Goal: Transaction & Acquisition: Purchase product/service

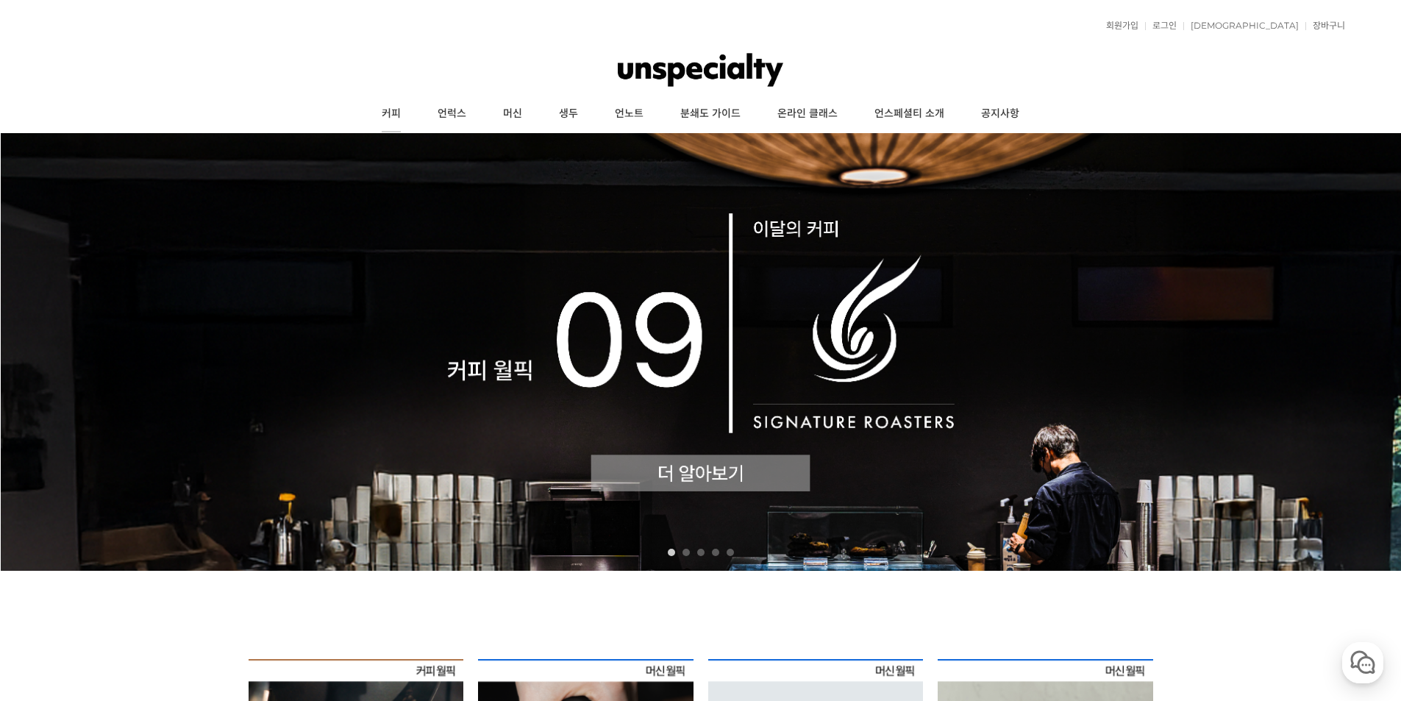
click at [398, 120] on link "커피" at bounding box center [391, 114] width 56 height 37
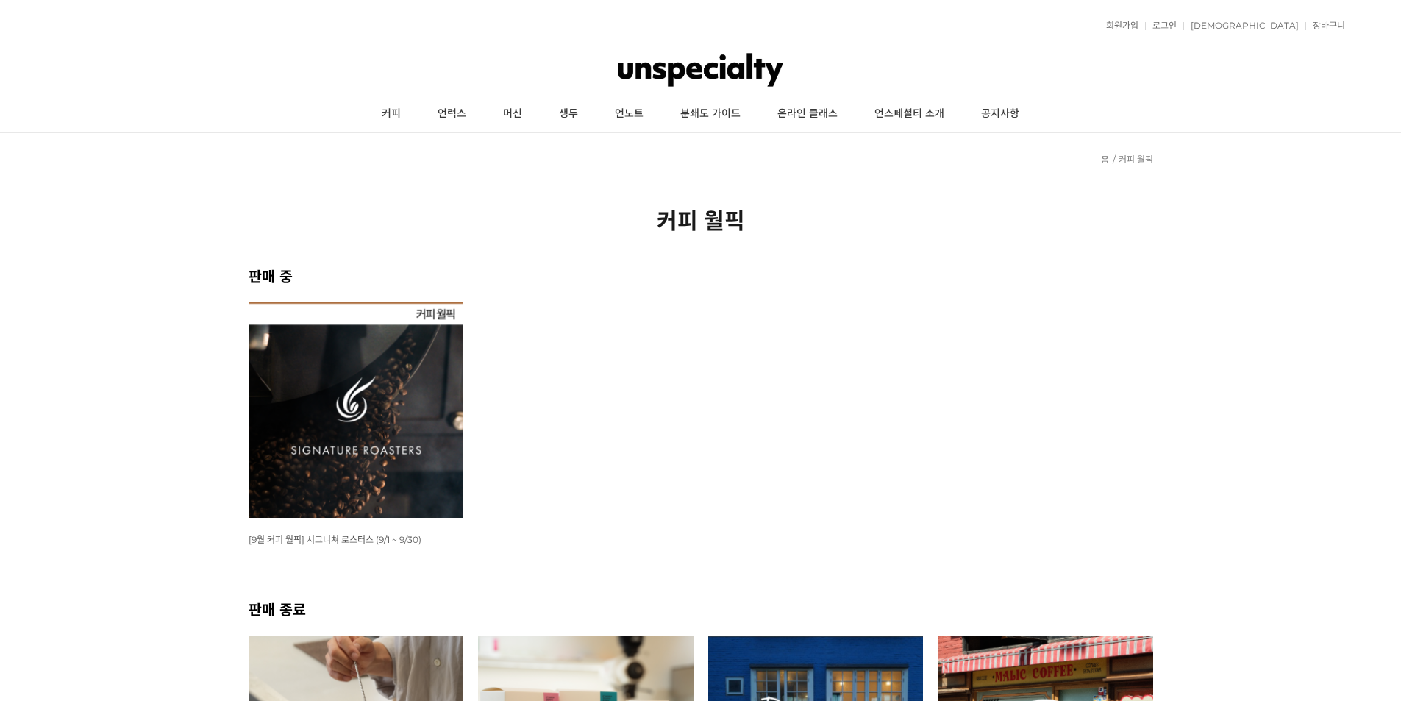
click at [370, 385] on img at bounding box center [356, 409] width 215 height 215
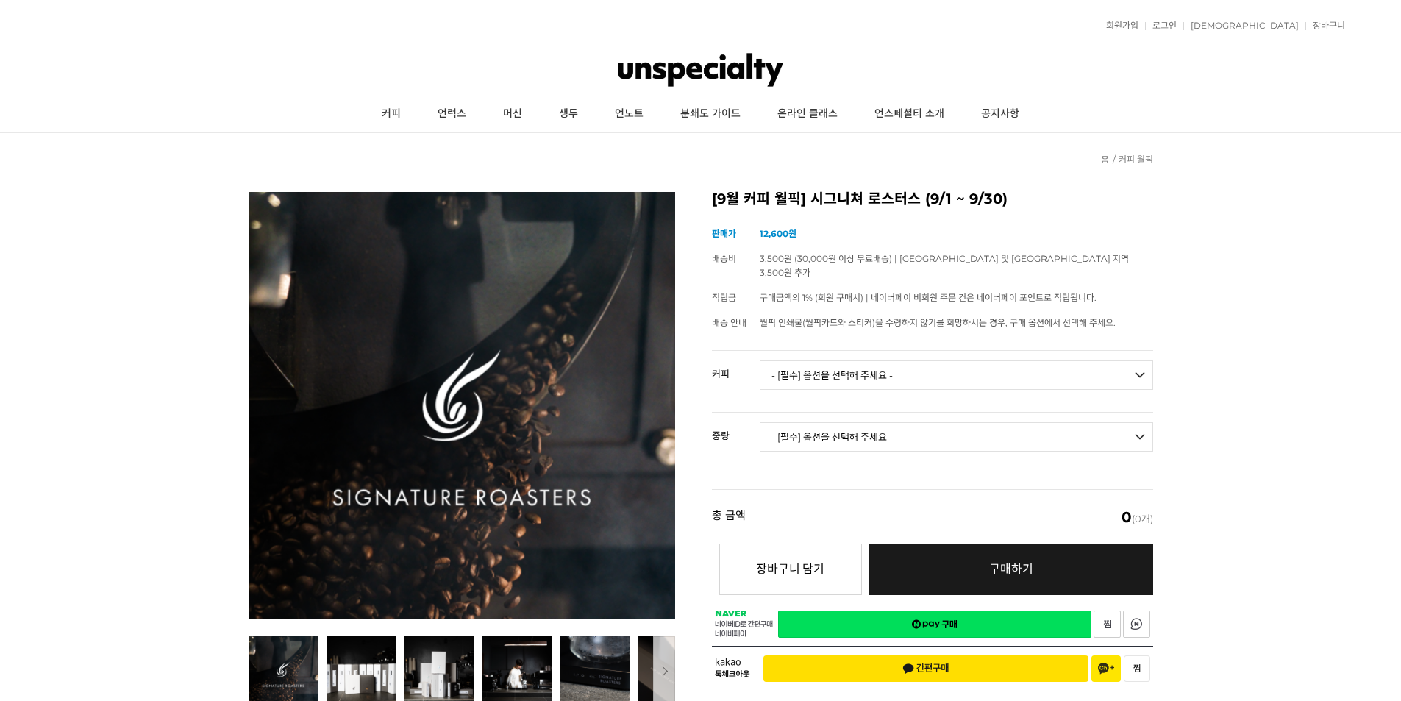
click at [1237, 34] on div "회원가입 로그인 주문조회 장바구니 최근본상품 고객센터 공지사항 상품 후기 상품 Q&A 월피커 게시판" at bounding box center [700, 25] width 1289 height 37
click at [1177, 29] on link "로그인" at bounding box center [1161, 25] width 32 height 9
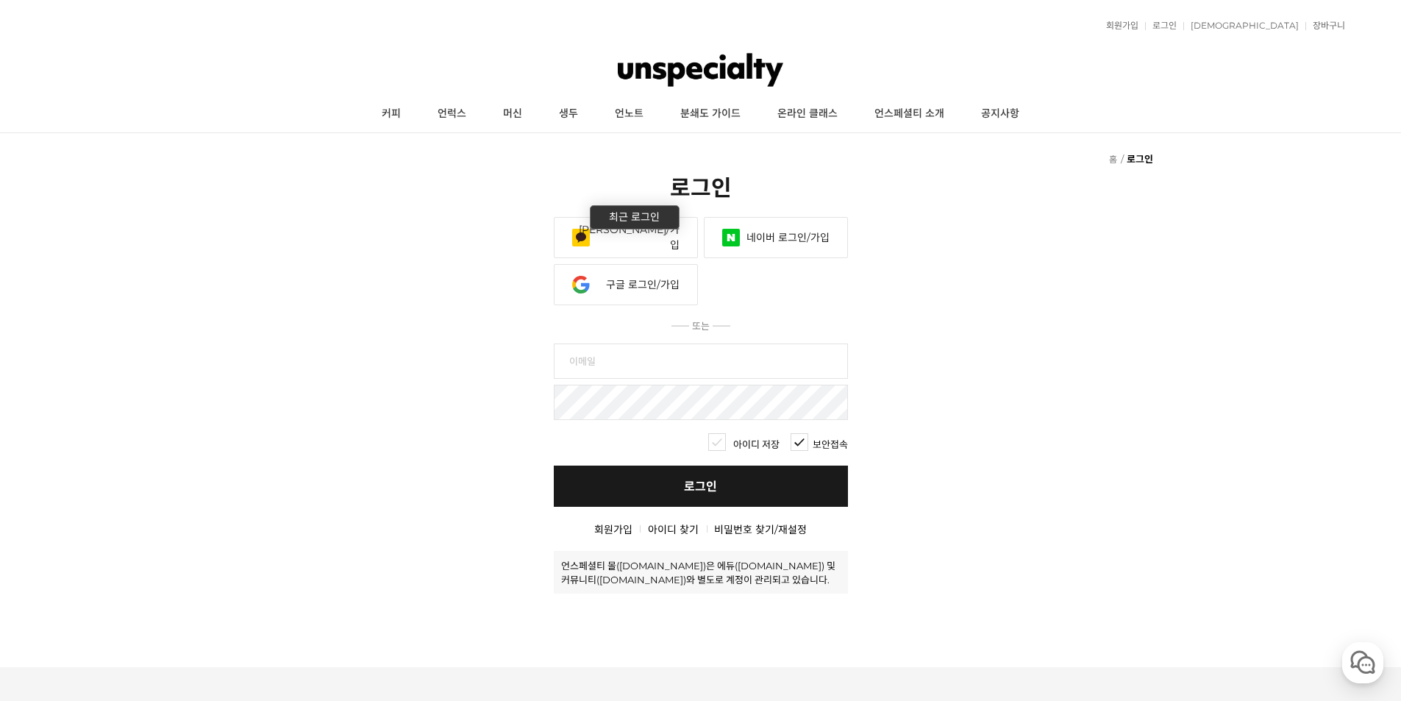
click at [620, 247] on link "카카오 로그인/가입" at bounding box center [626, 237] width 144 height 41
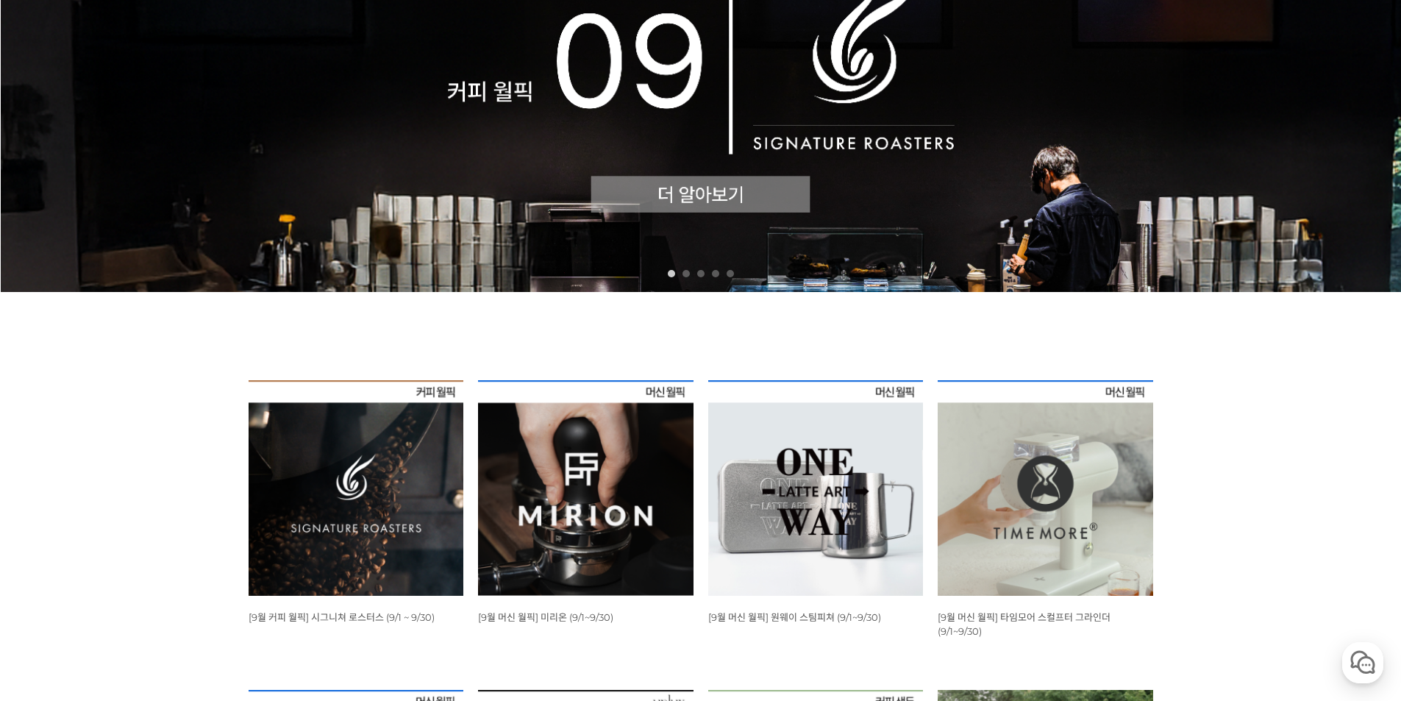
scroll to position [368, 0]
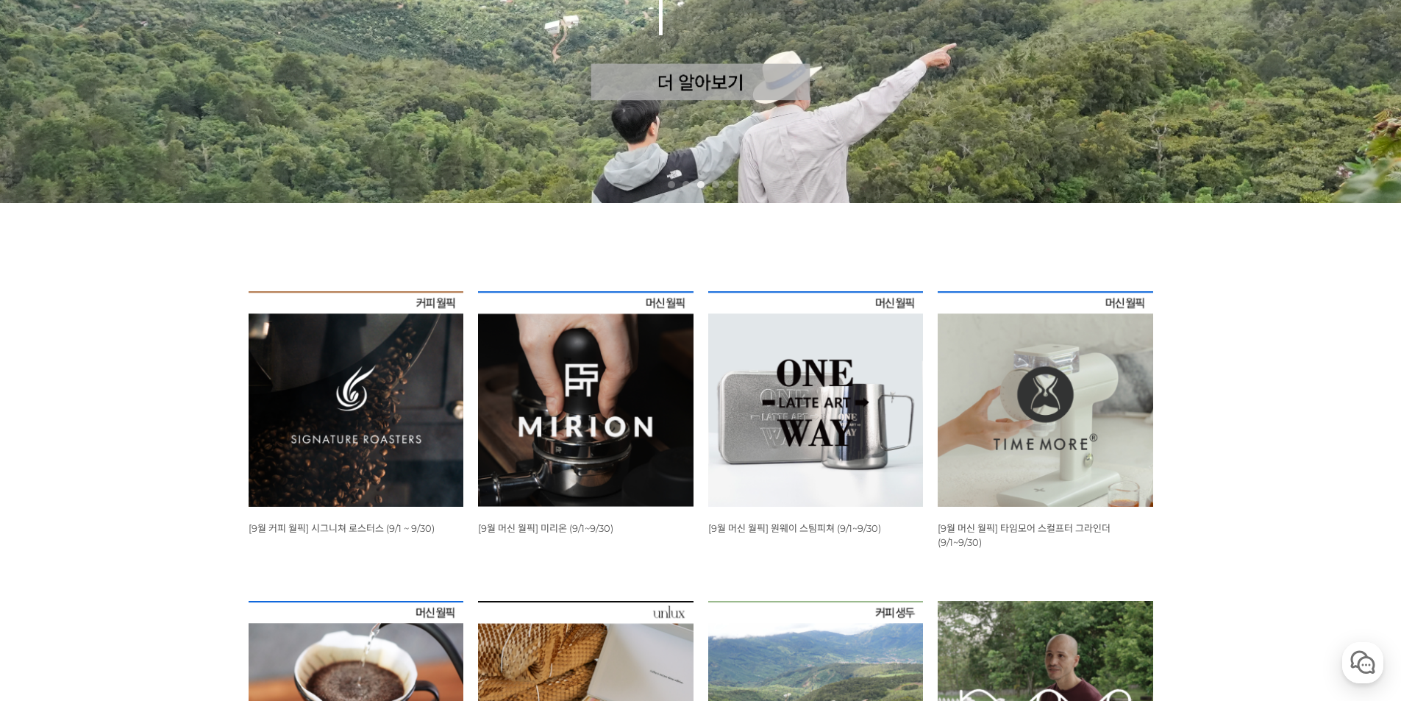
click at [306, 377] on img at bounding box center [356, 398] width 215 height 215
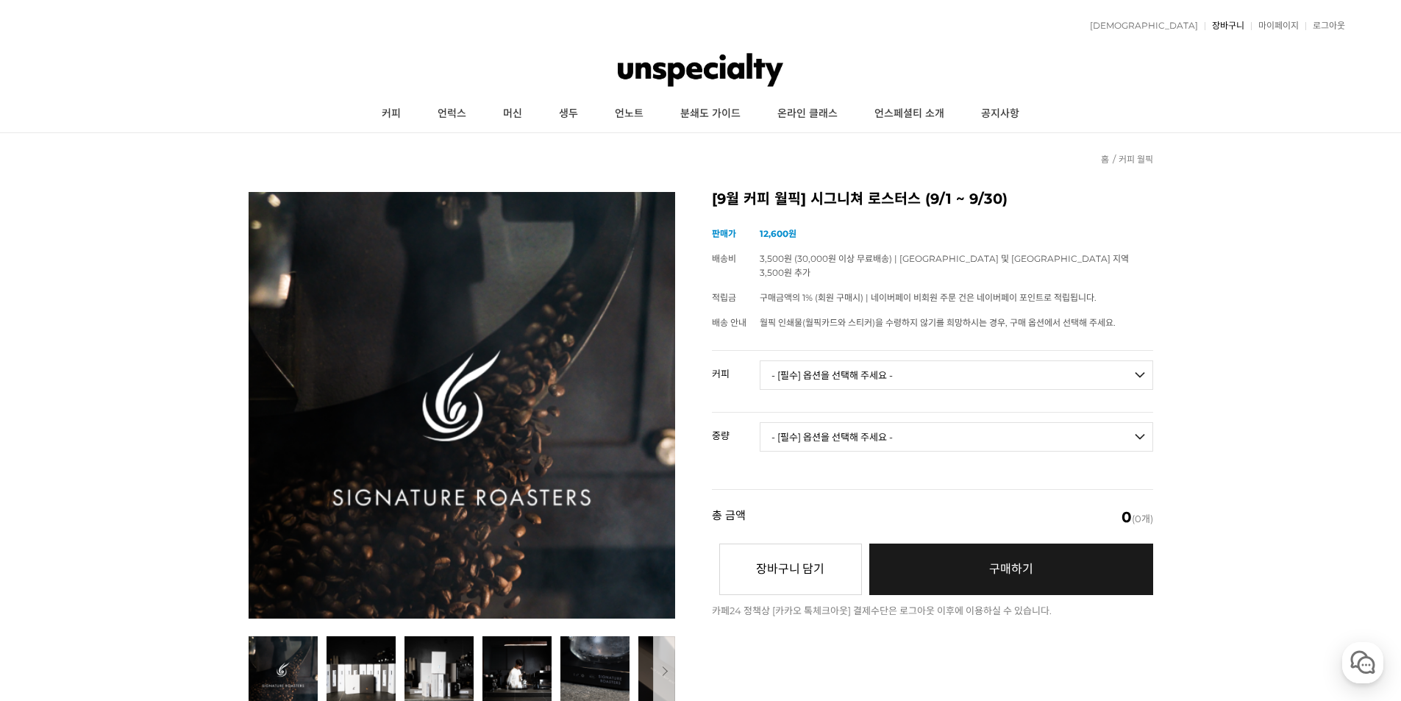
click at [1235, 24] on link "장바구니" at bounding box center [1225, 25] width 40 height 9
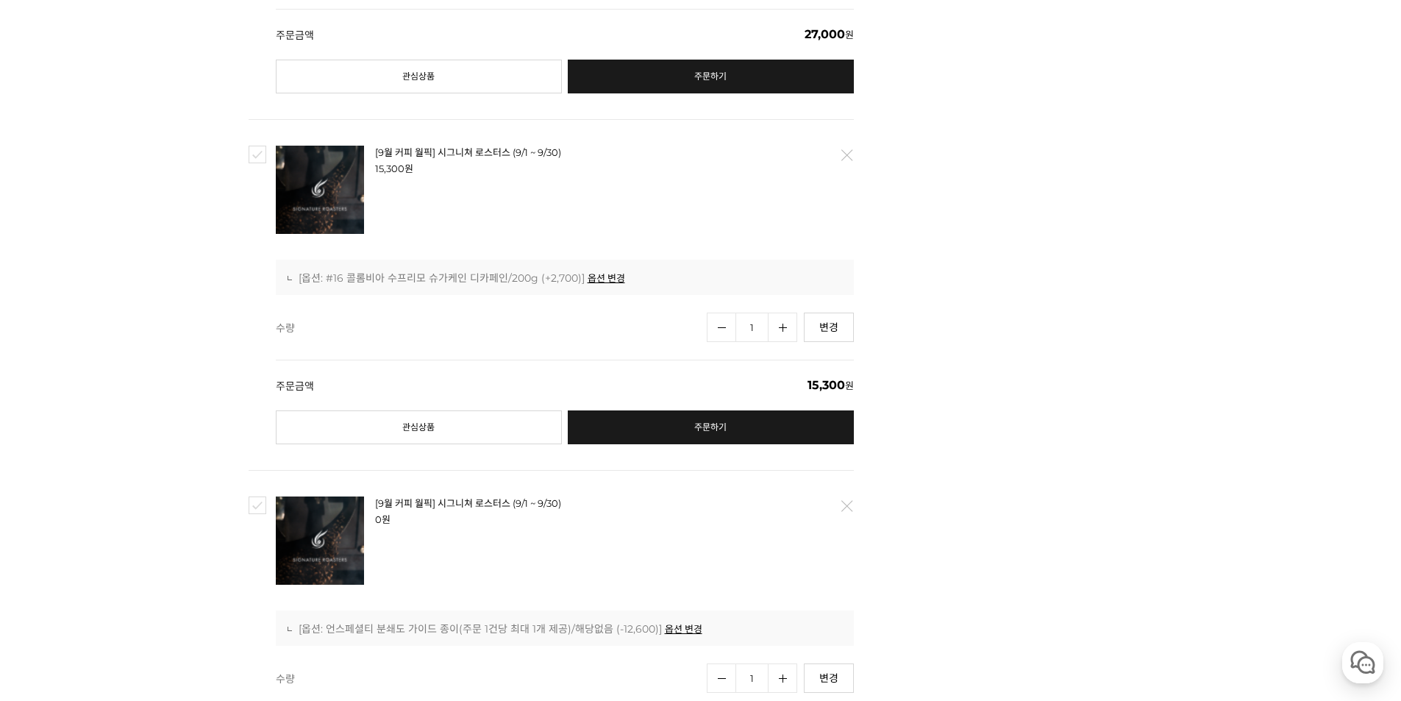
scroll to position [1280, 0]
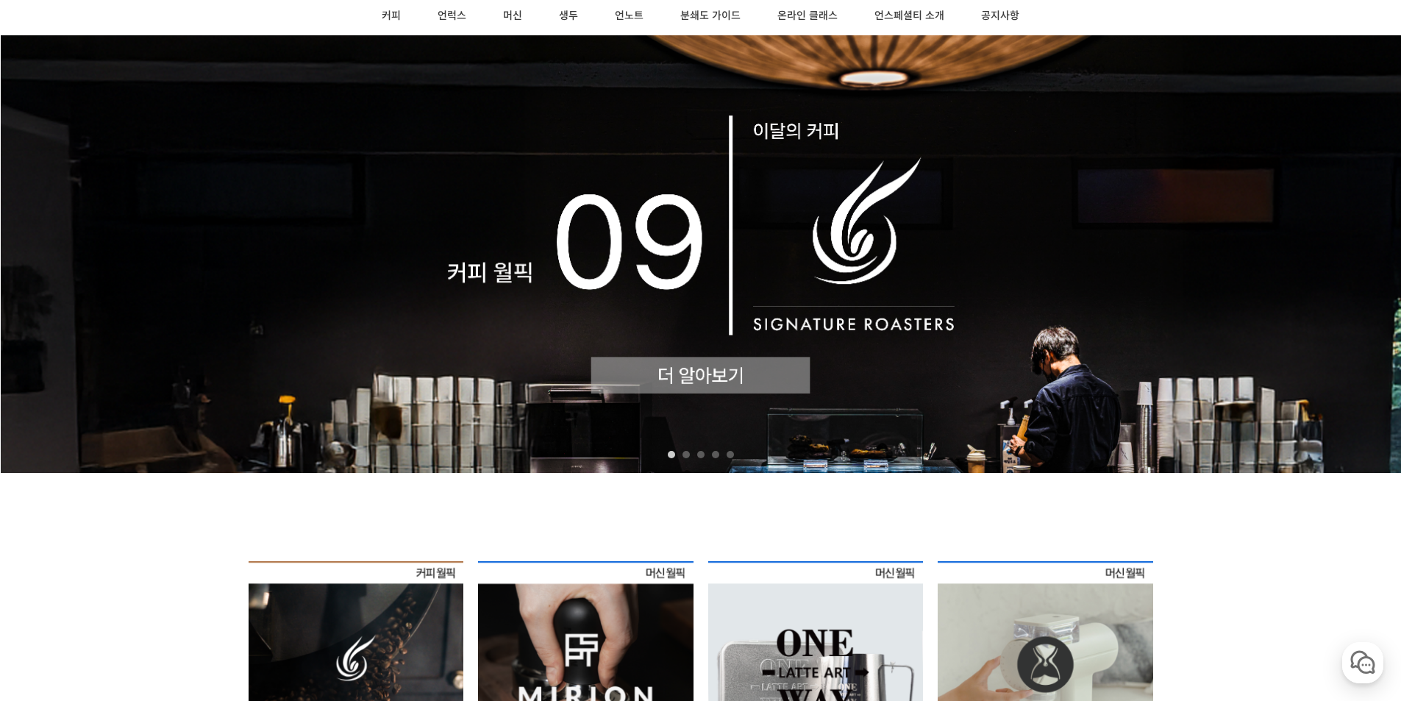
scroll to position [221, 0]
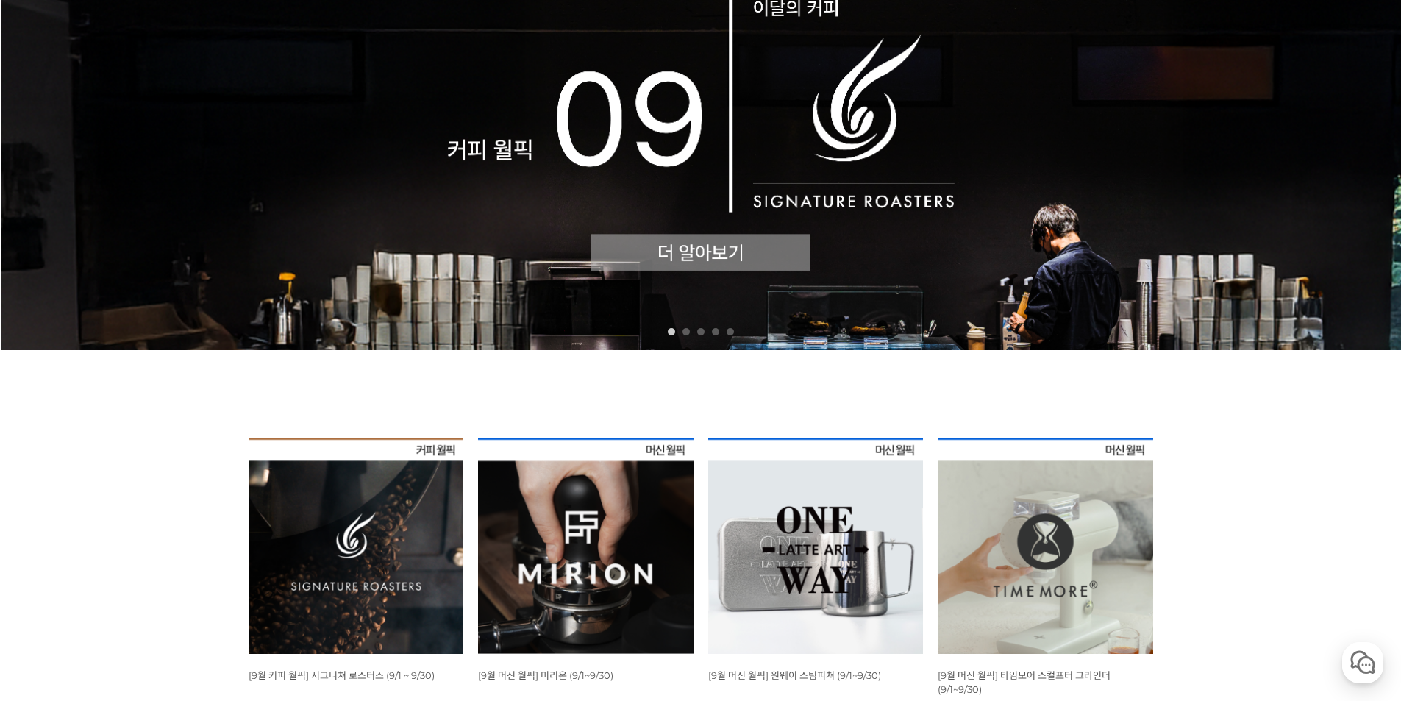
click at [401, 506] on img at bounding box center [356, 545] width 215 height 215
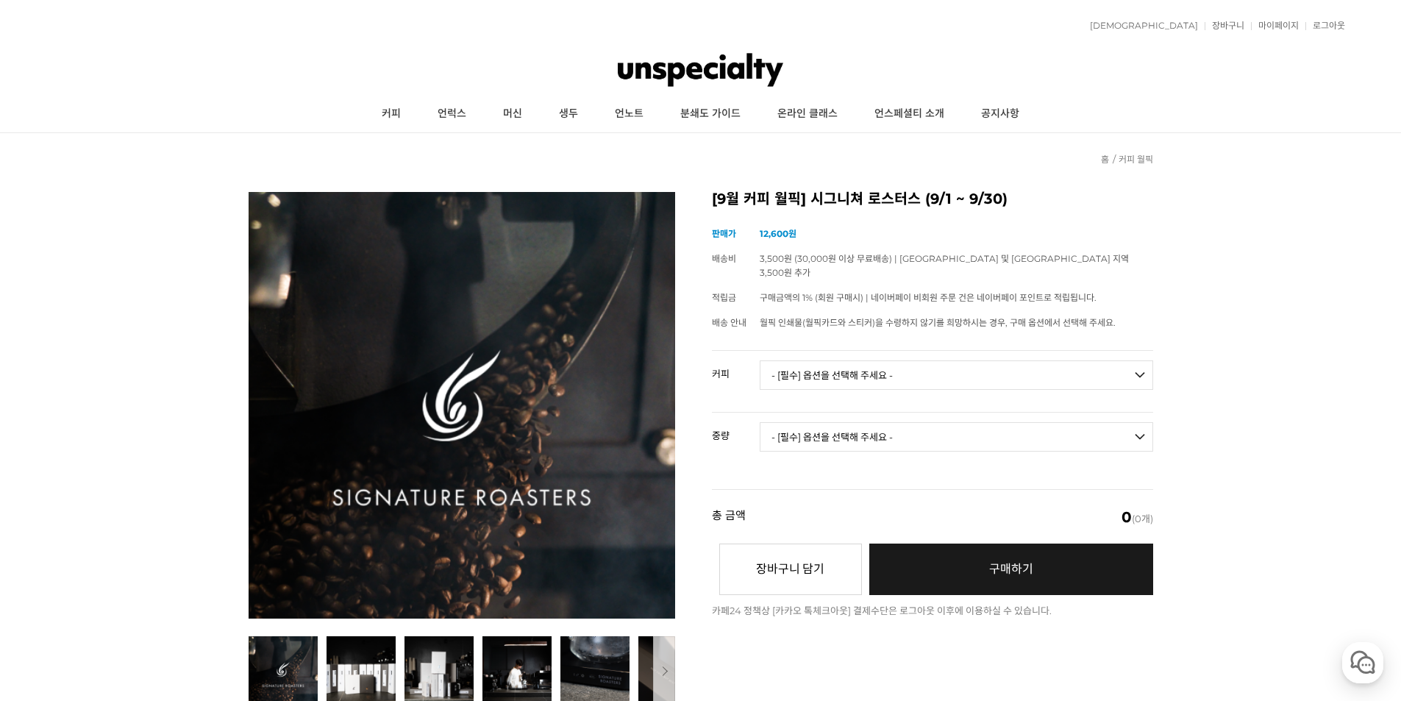
click at [667, 73] on img at bounding box center [700, 70] width 165 height 44
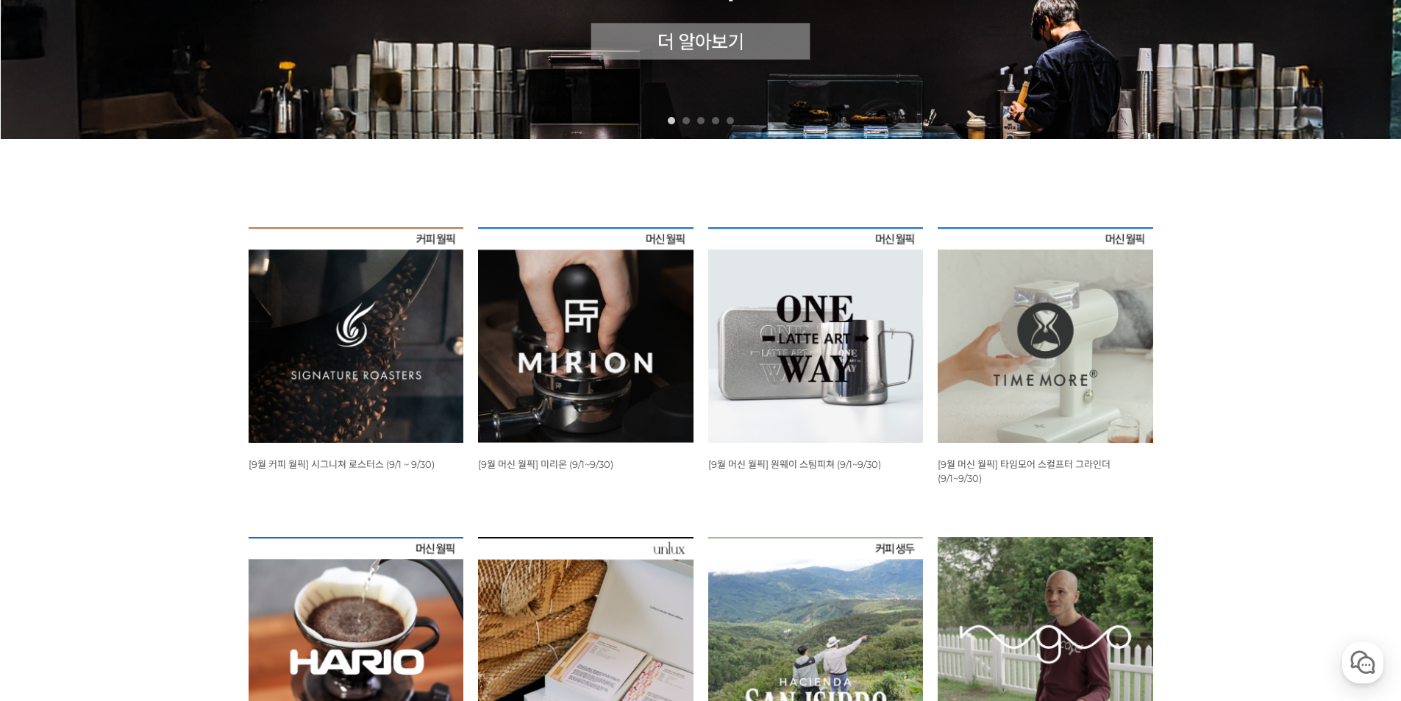
scroll to position [588, 0]
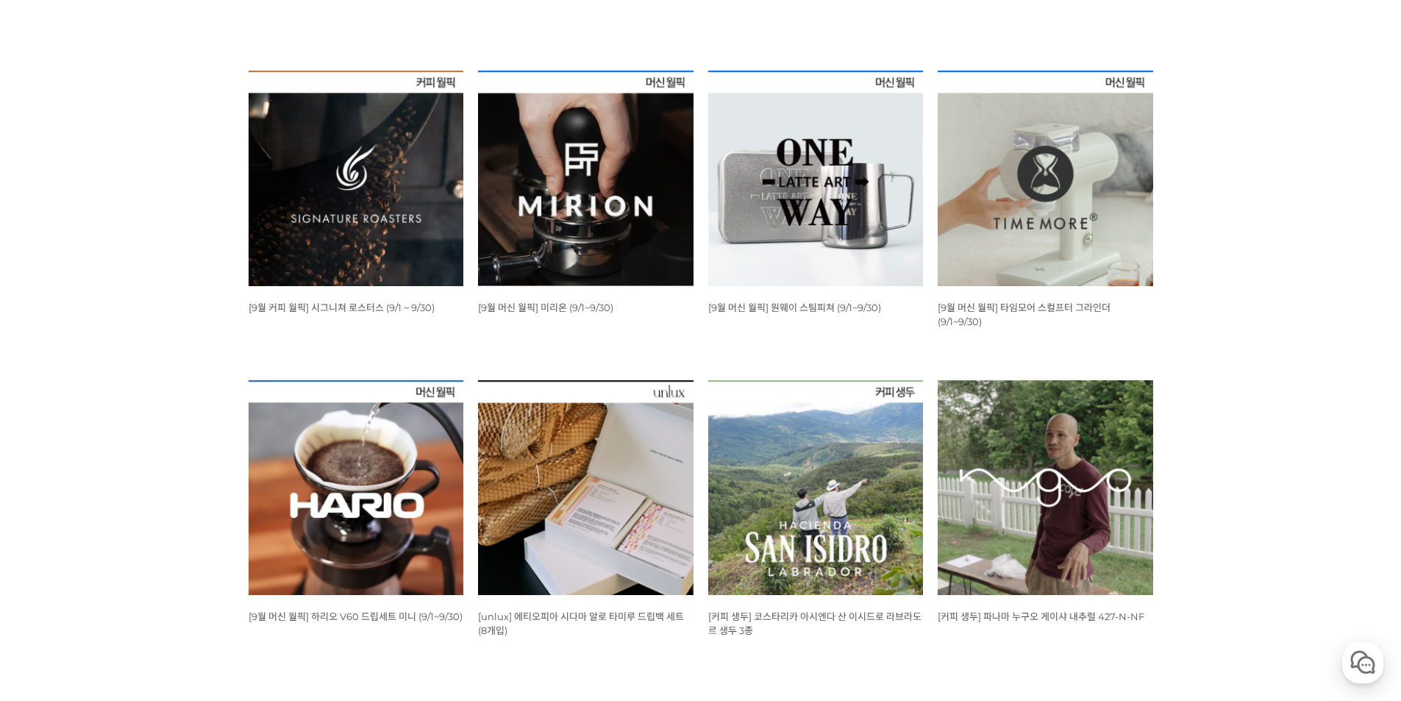
click at [324, 251] on img at bounding box center [356, 178] width 215 height 215
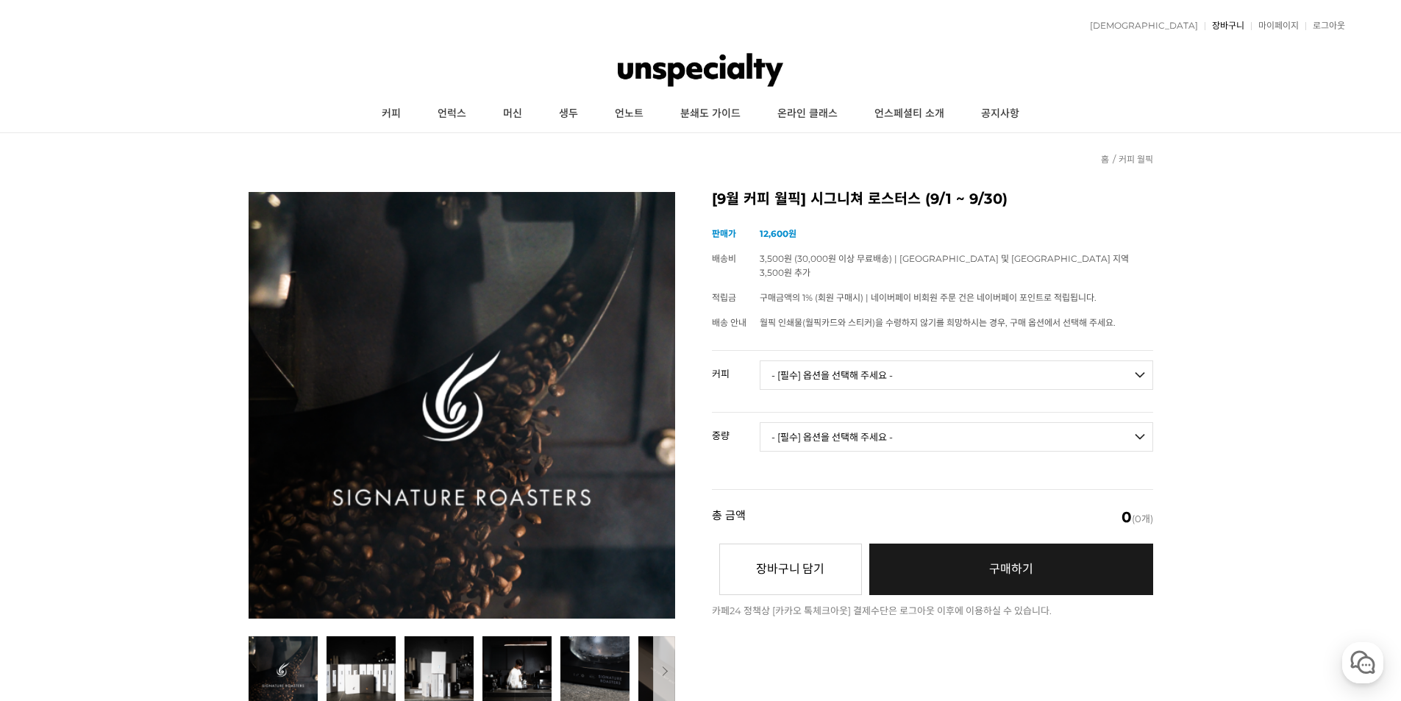
click at [1242, 30] on link "장바구니" at bounding box center [1225, 25] width 40 height 9
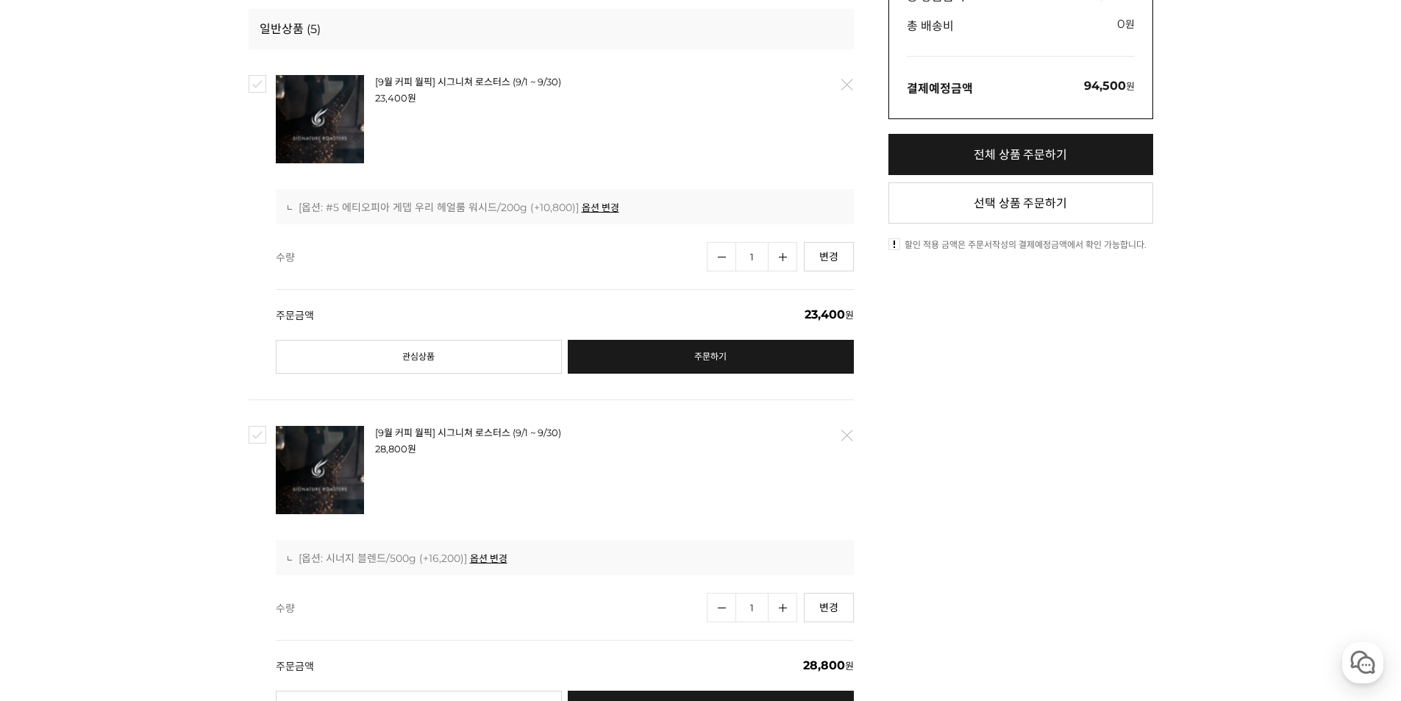
scroll to position [441, 0]
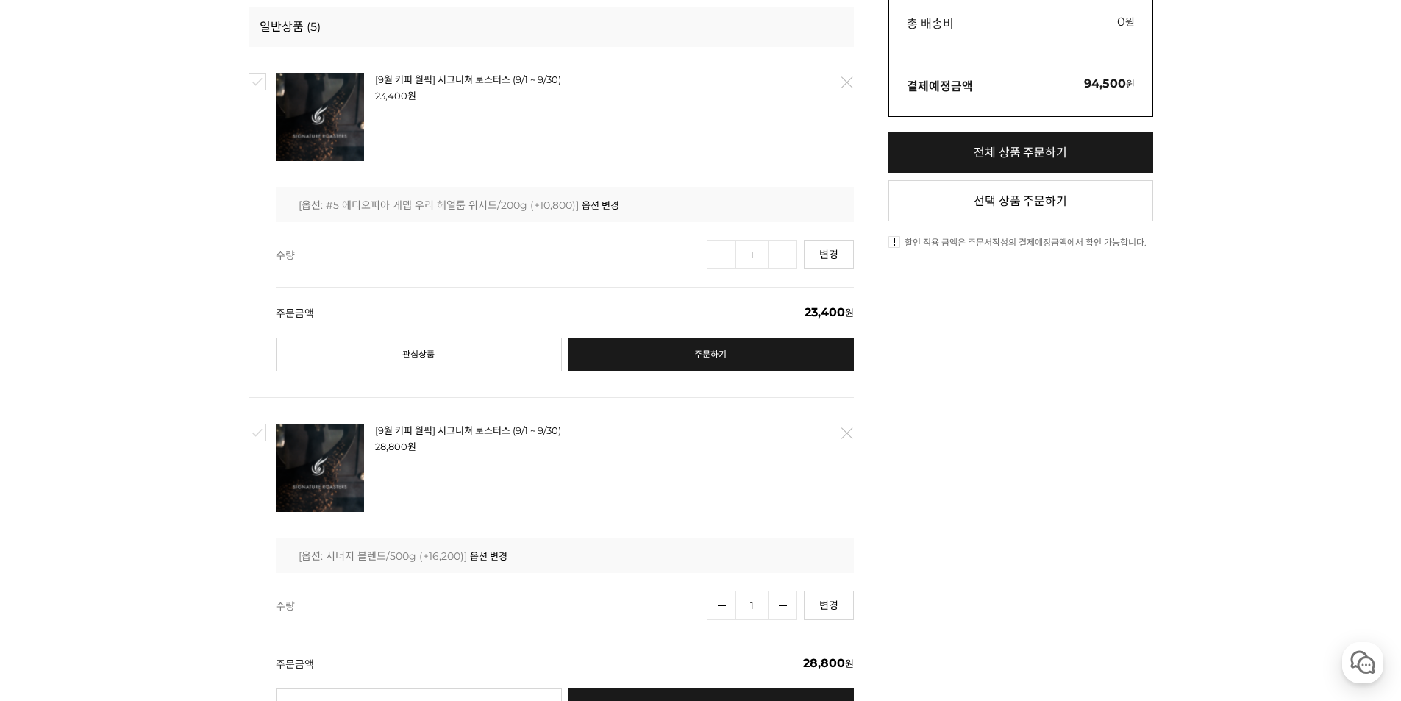
click at [996, 154] on link "전체 상품 주문하기" at bounding box center [1020, 152] width 265 height 41
checkbox input "true"
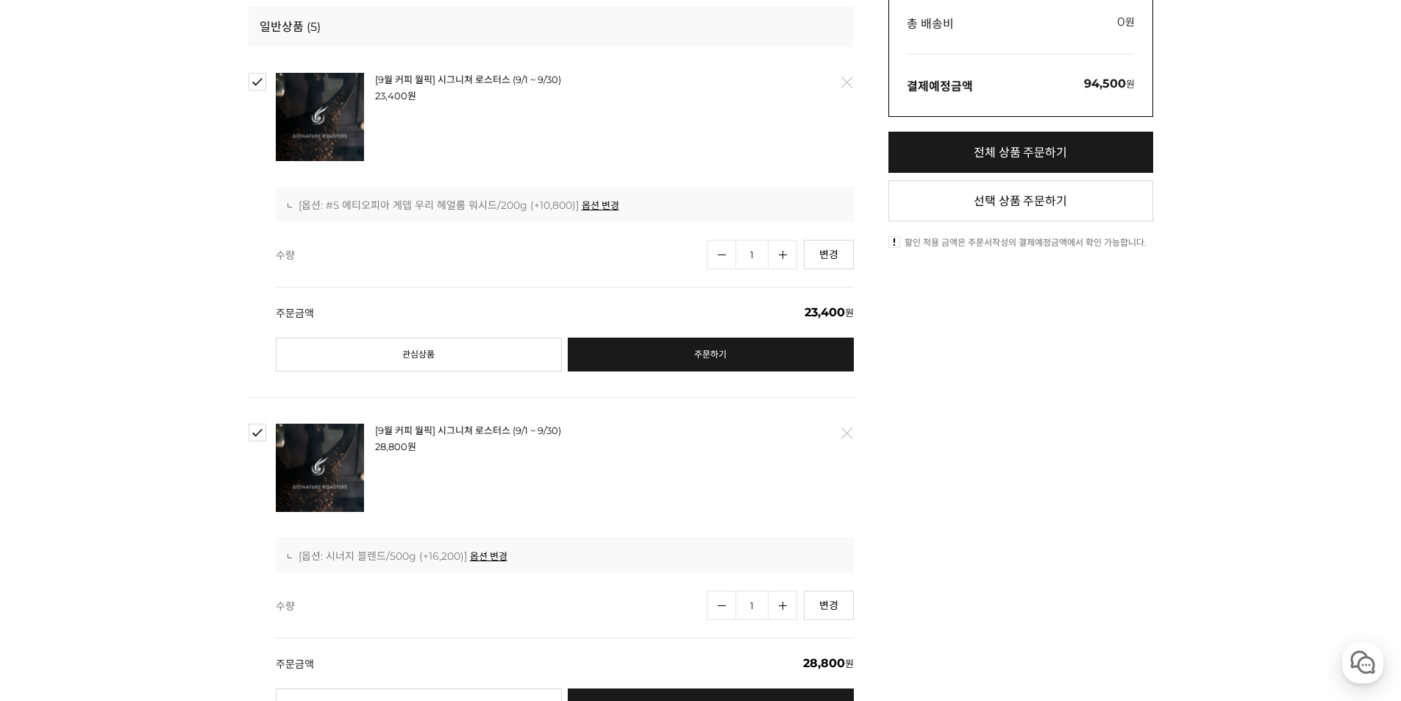
checkbox input "true"
click at [996, 154] on link "전체 상품 주문하기" at bounding box center [1020, 152] width 265 height 41
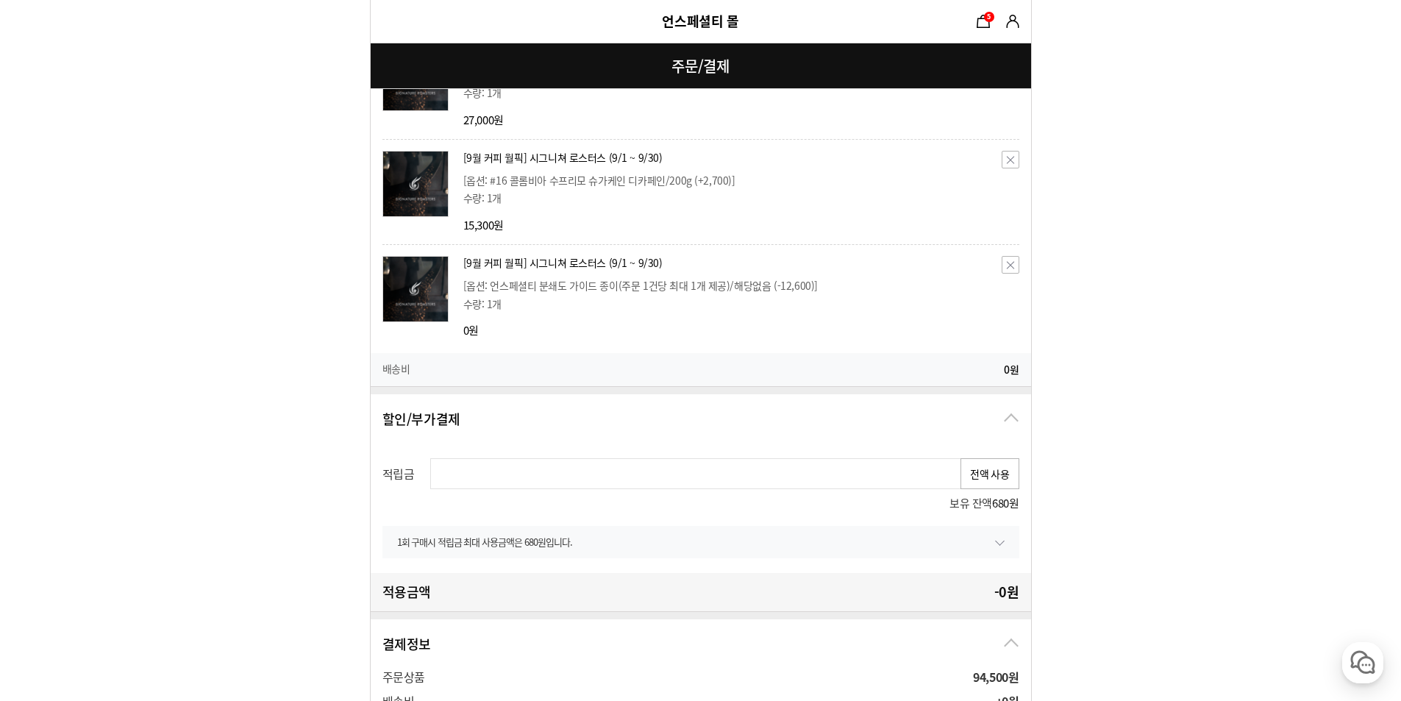
scroll to position [735, 0]
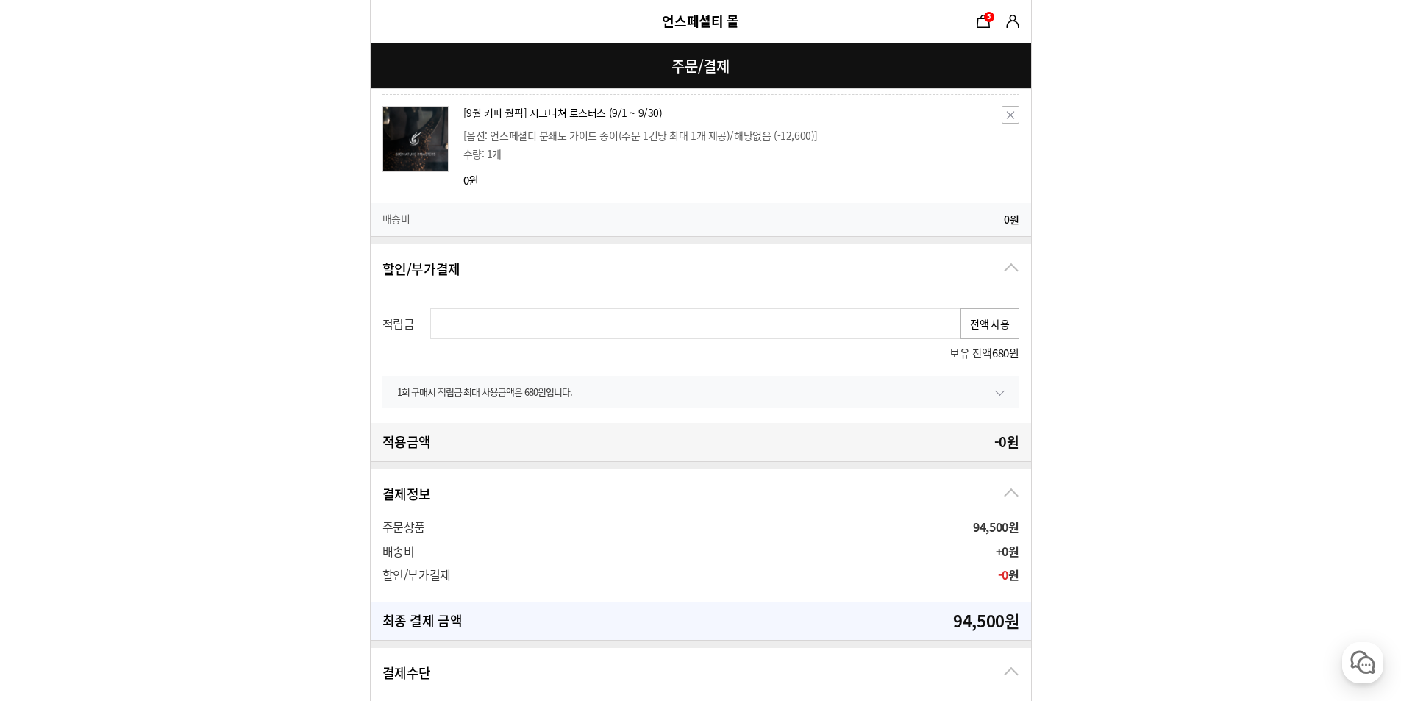
click at [996, 303] on div "적립금 전액 사용 보유 잔액 680원 1회 구매시 적립금 최대 사용금액은 680원입니다. 최소 적립금 0원 이상일 때 사용 가능합니다. 최대 …" at bounding box center [701, 358] width 660 height 130
click at [977, 315] on button "전액 사용" at bounding box center [989, 323] width 59 height 31
type input "680"
click at [976, 315] on button "전액 사용" at bounding box center [989, 323] width 59 height 31
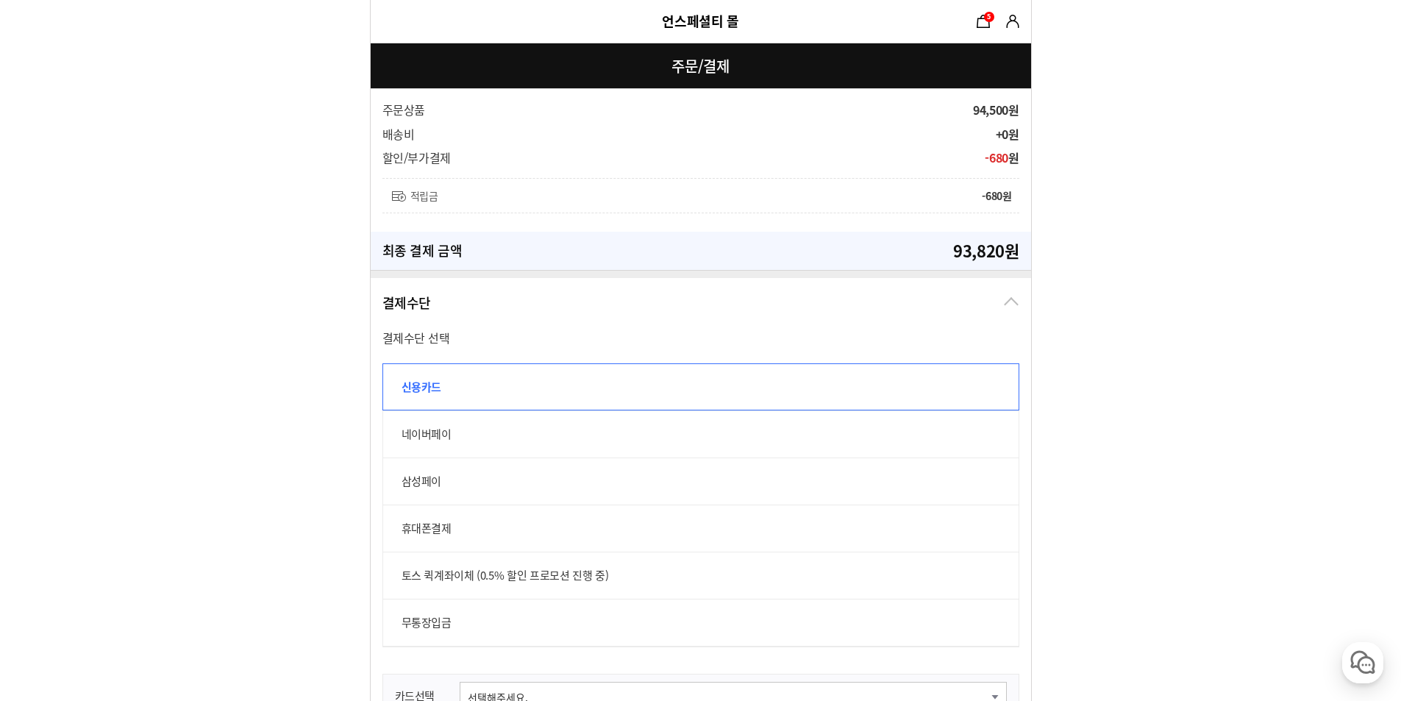
scroll to position [1177, 0]
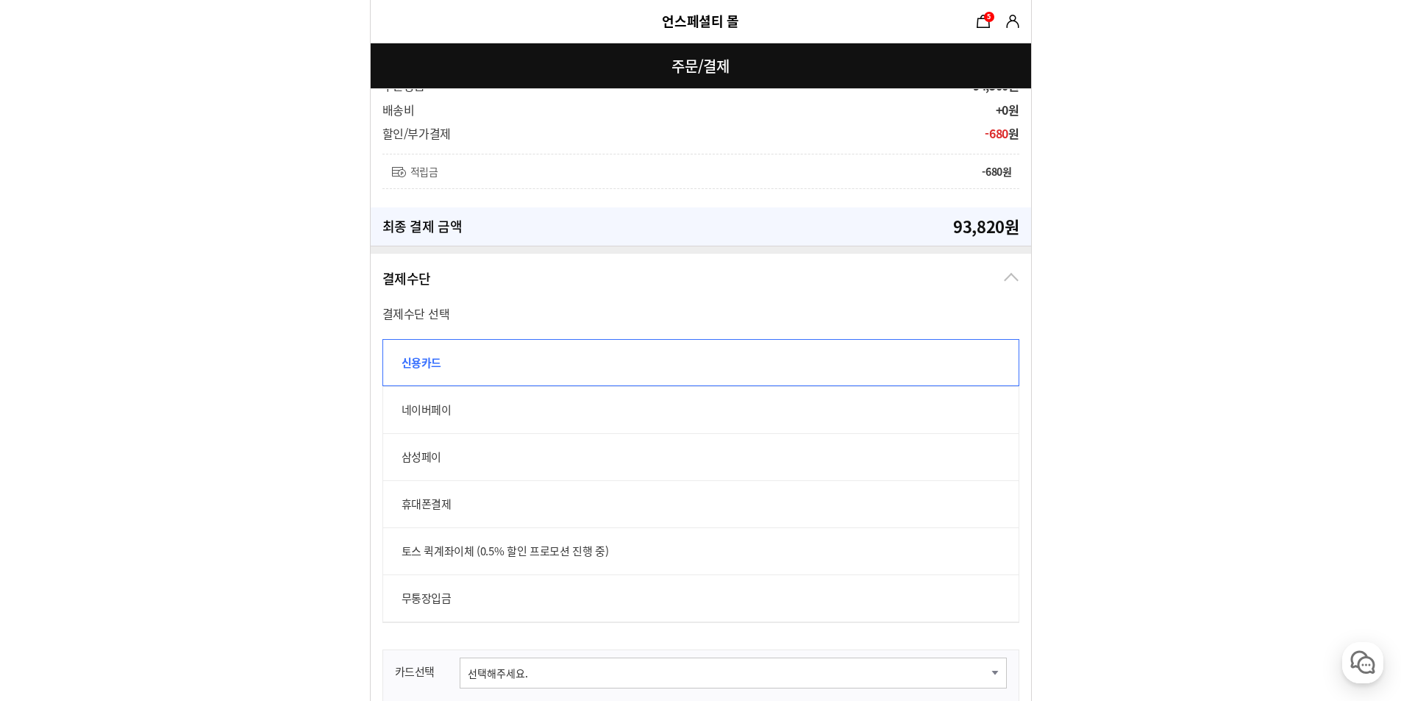
click at [582, 406] on label "네이버페이" at bounding box center [700, 409] width 637 height 47
click at [399, 402] on input "네이버페이" at bounding box center [390, 394] width 16 height 16
radio input "true"
click at [582, 406] on label "네이버페이" at bounding box center [700, 409] width 637 height 47
click at [399, 402] on input "네이버페이" at bounding box center [390, 394] width 16 height 16
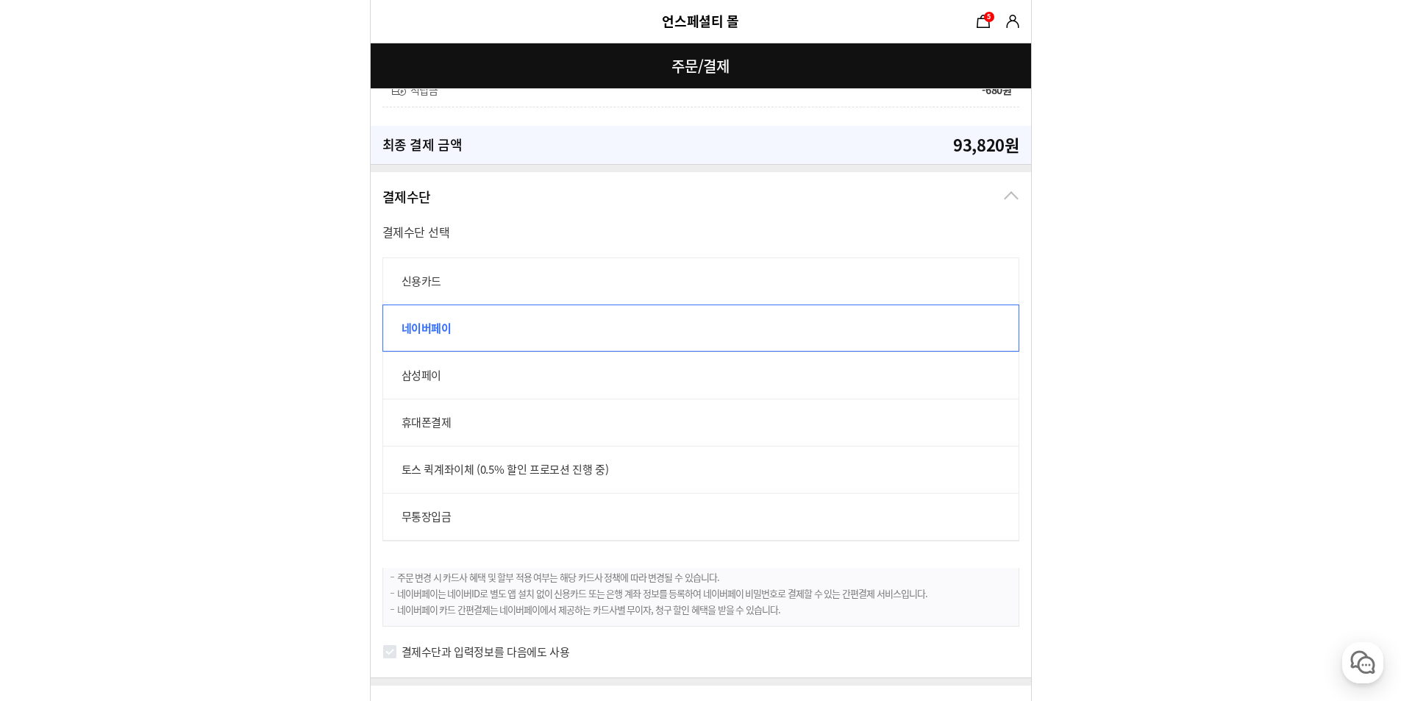
scroll to position [1397, 0]
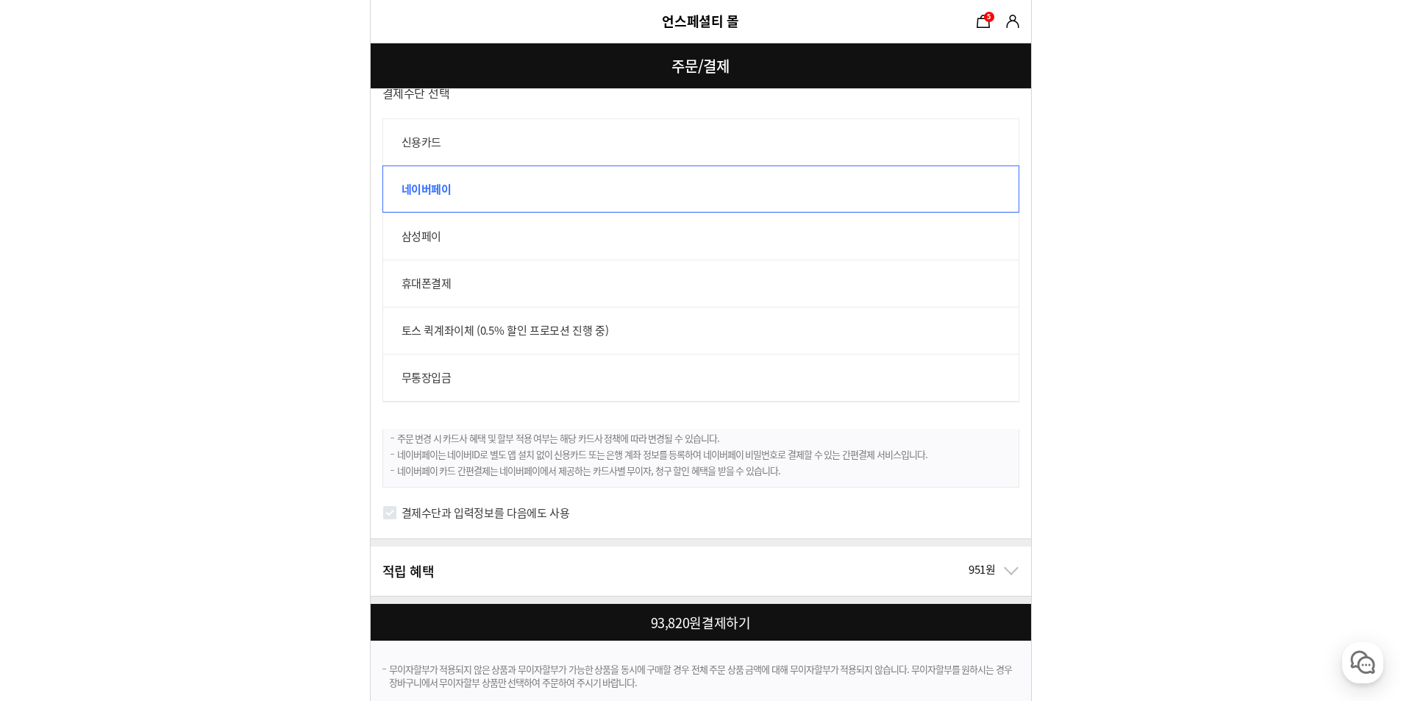
click at [393, 511] on input "결제수단과 입력정보를 다음에도 사용" at bounding box center [389, 512] width 15 height 15
click at [376, 511] on div "결제수단과 입력정보를 다음에도 사용" at bounding box center [701, 520] width 660 height 36
click at [385, 511] on input "결제수단과 입력정보를 다음에도 사용" at bounding box center [389, 512] width 15 height 15
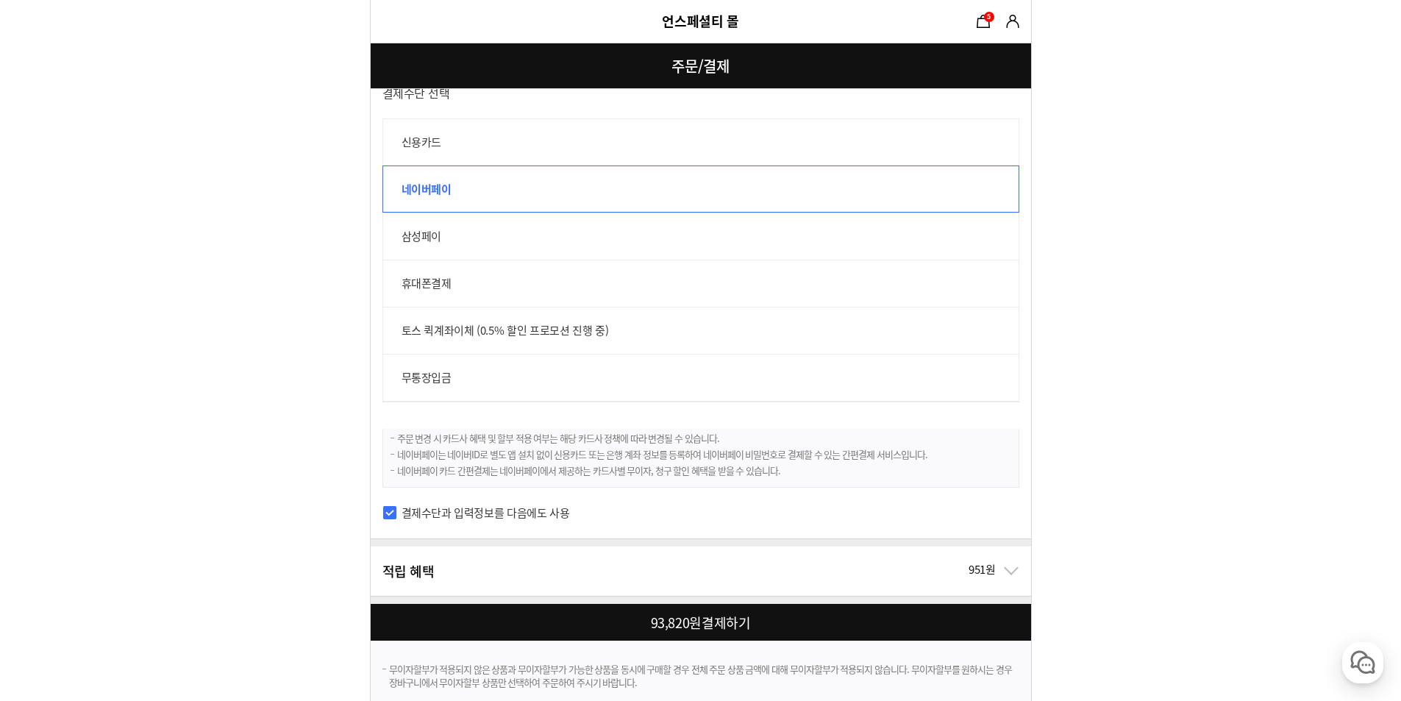
click at [385, 511] on input "결제수단과 입력정보를 다음에도 사용" at bounding box center [389, 512] width 15 height 15
click at [400, 521] on div "결제수단과 입력정보를 다음에도 사용" at bounding box center [701, 520] width 660 height 36
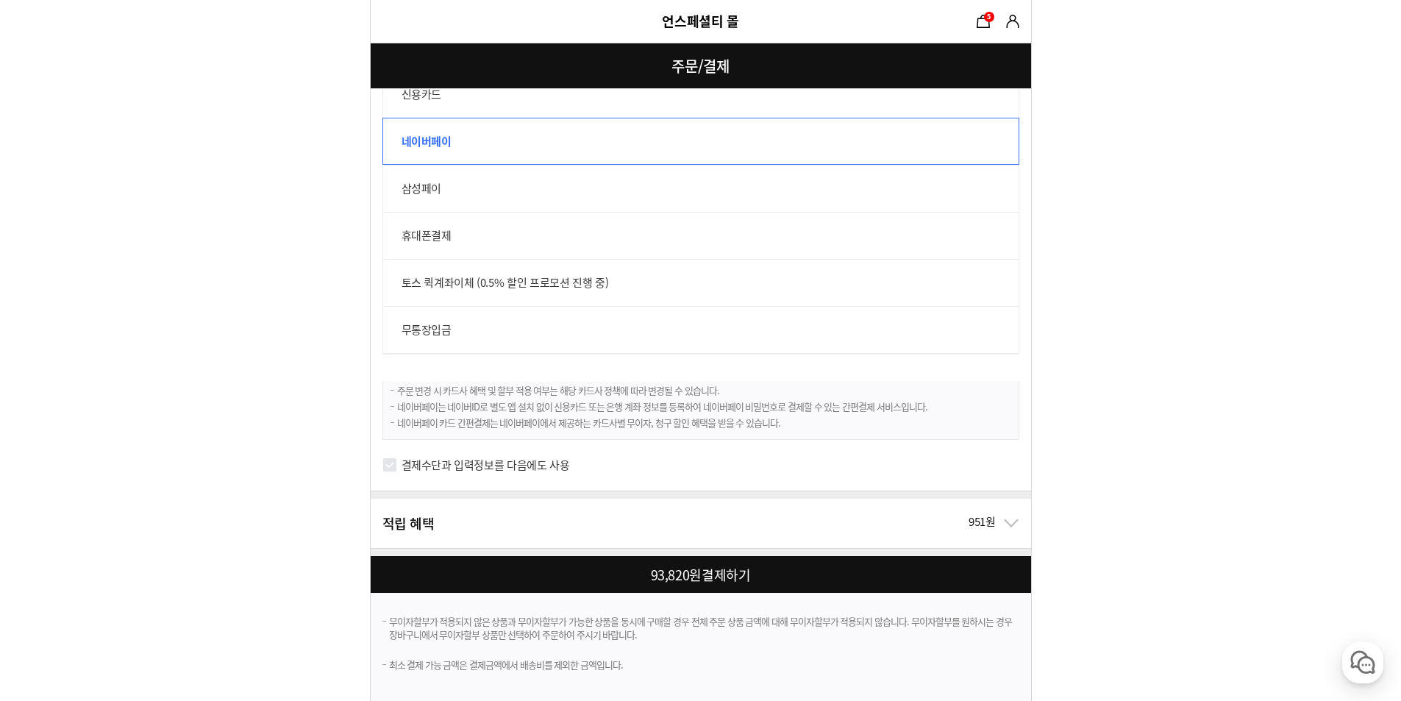
scroll to position [1446, 0]
click at [624, 573] on div at bounding box center [704, 573] width 666 height 37
checkbox input "false"
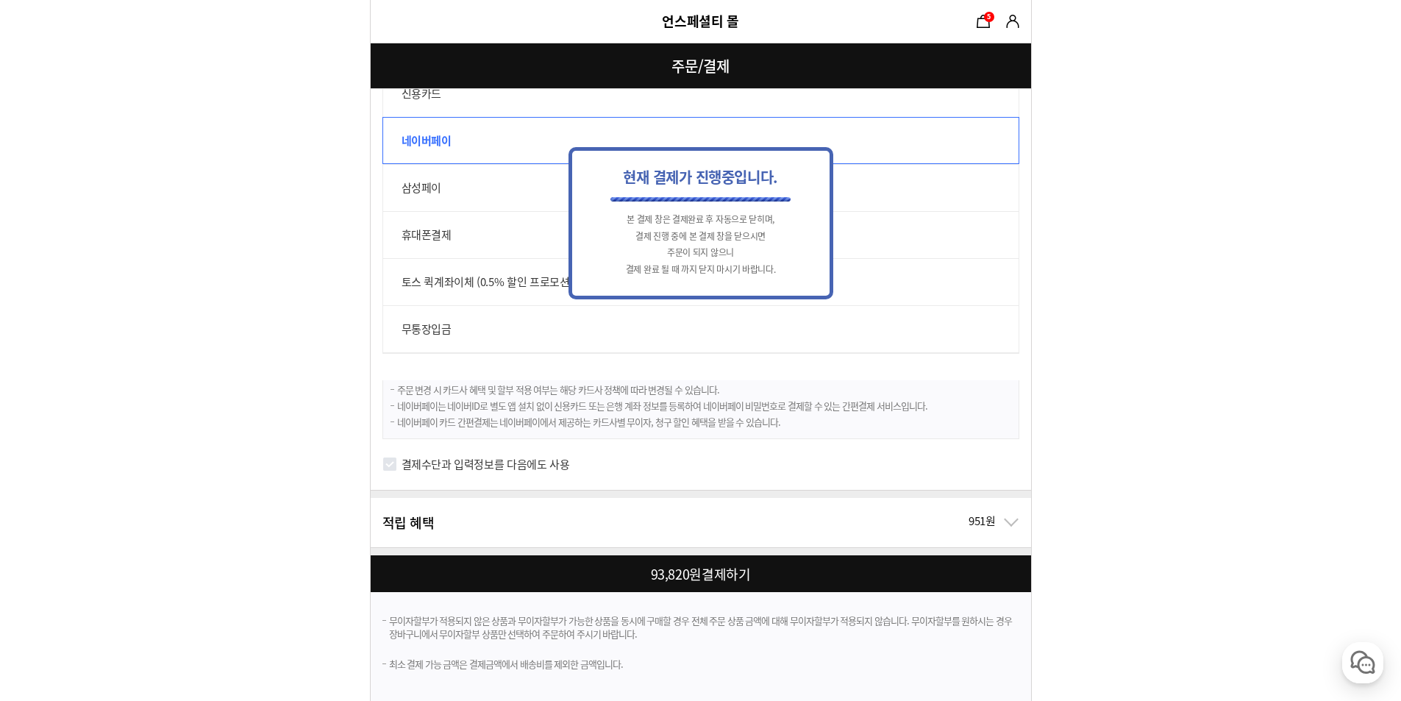
scroll to position [0, 0]
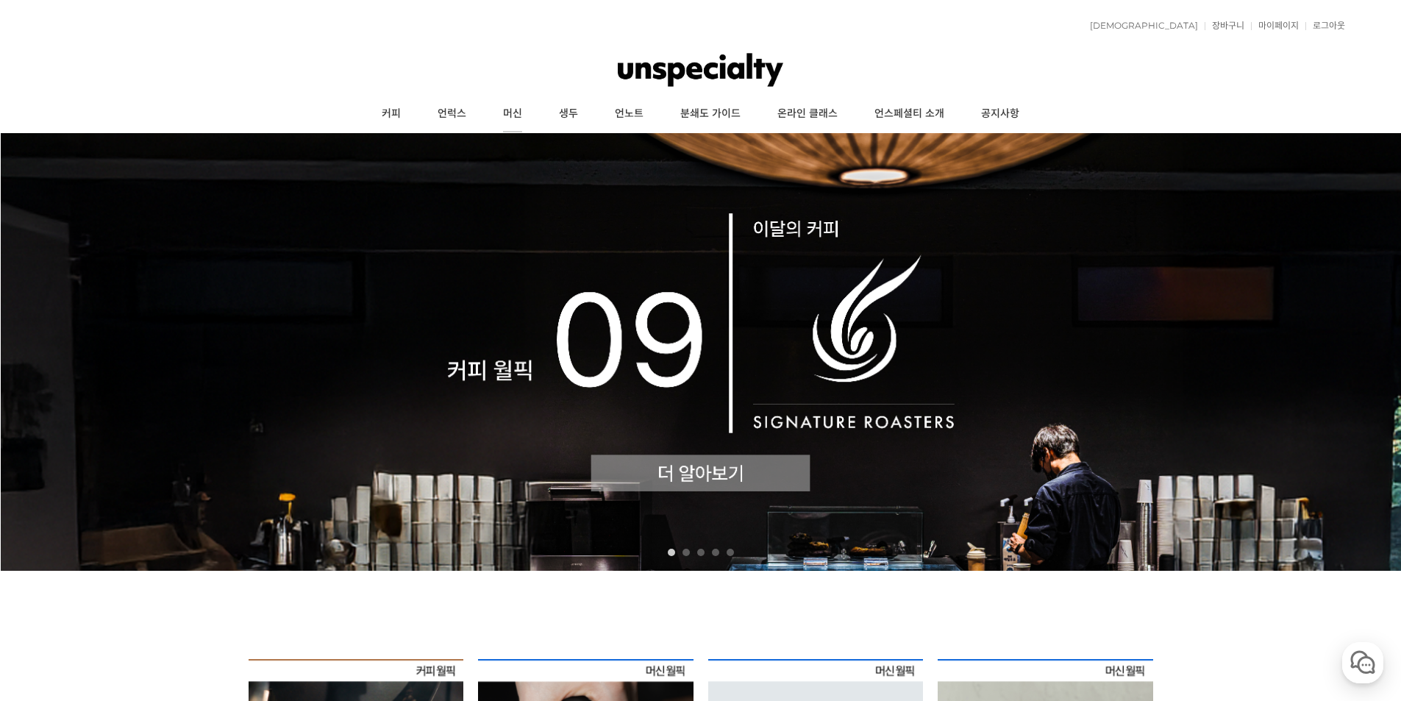
click at [497, 113] on link "머신" at bounding box center [513, 114] width 56 height 37
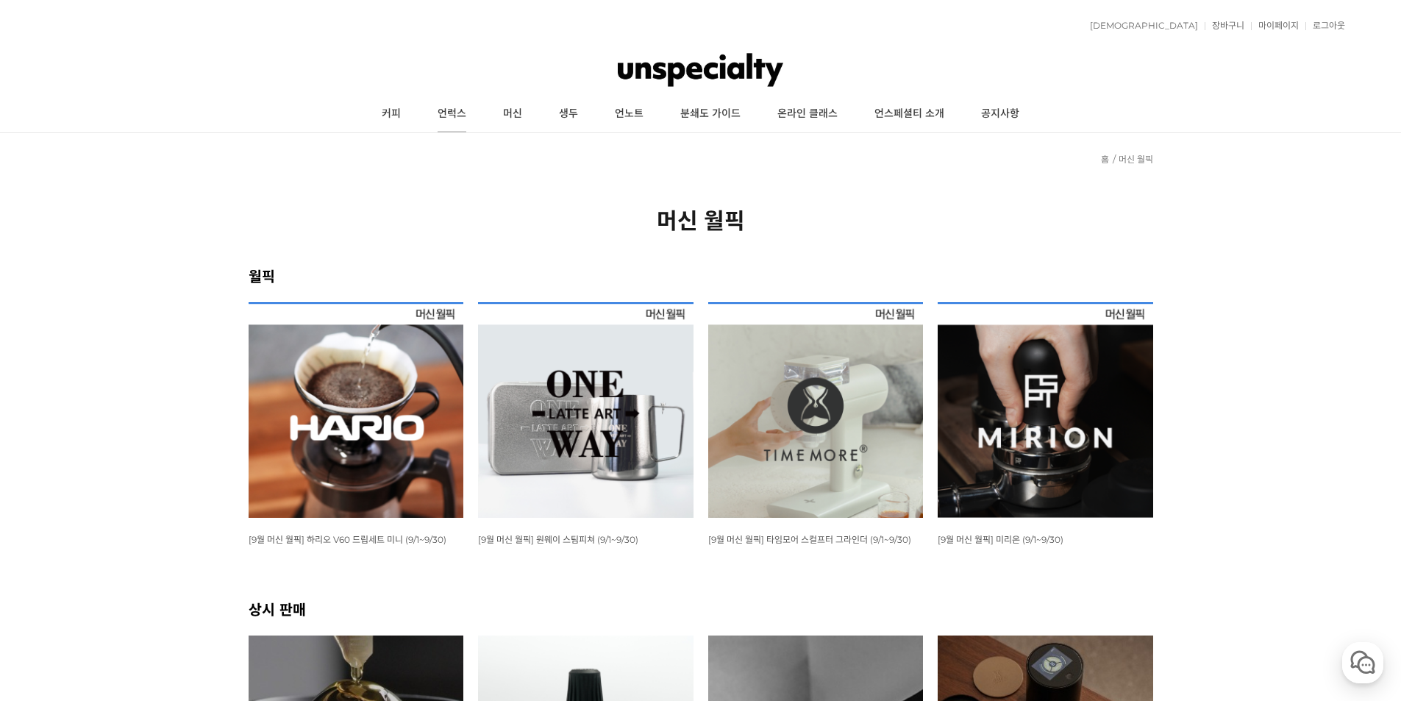
click at [459, 114] on link "언럭스" at bounding box center [451, 114] width 65 height 37
click at [460, 114] on link "언럭스" at bounding box center [451, 114] width 65 height 37
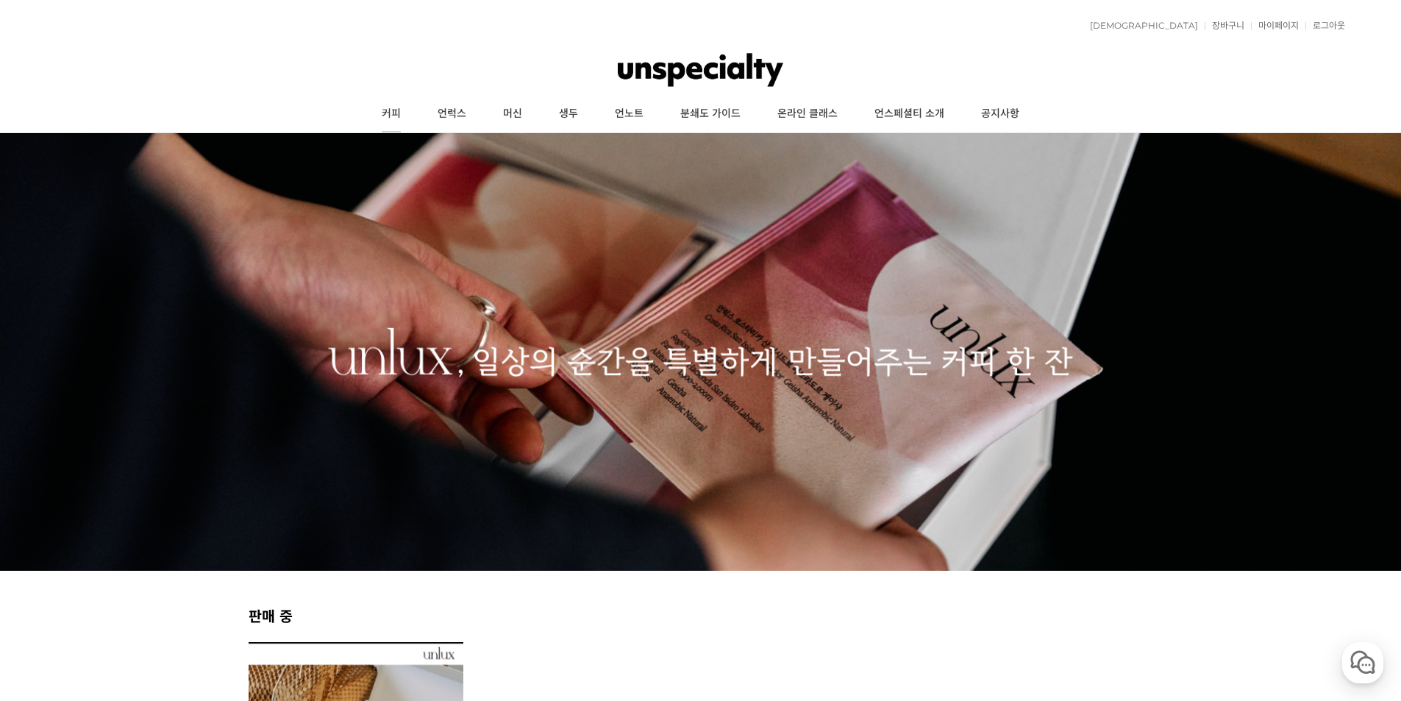
click at [392, 121] on link "커피" at bounding box center [391, 114] width 56 height 37
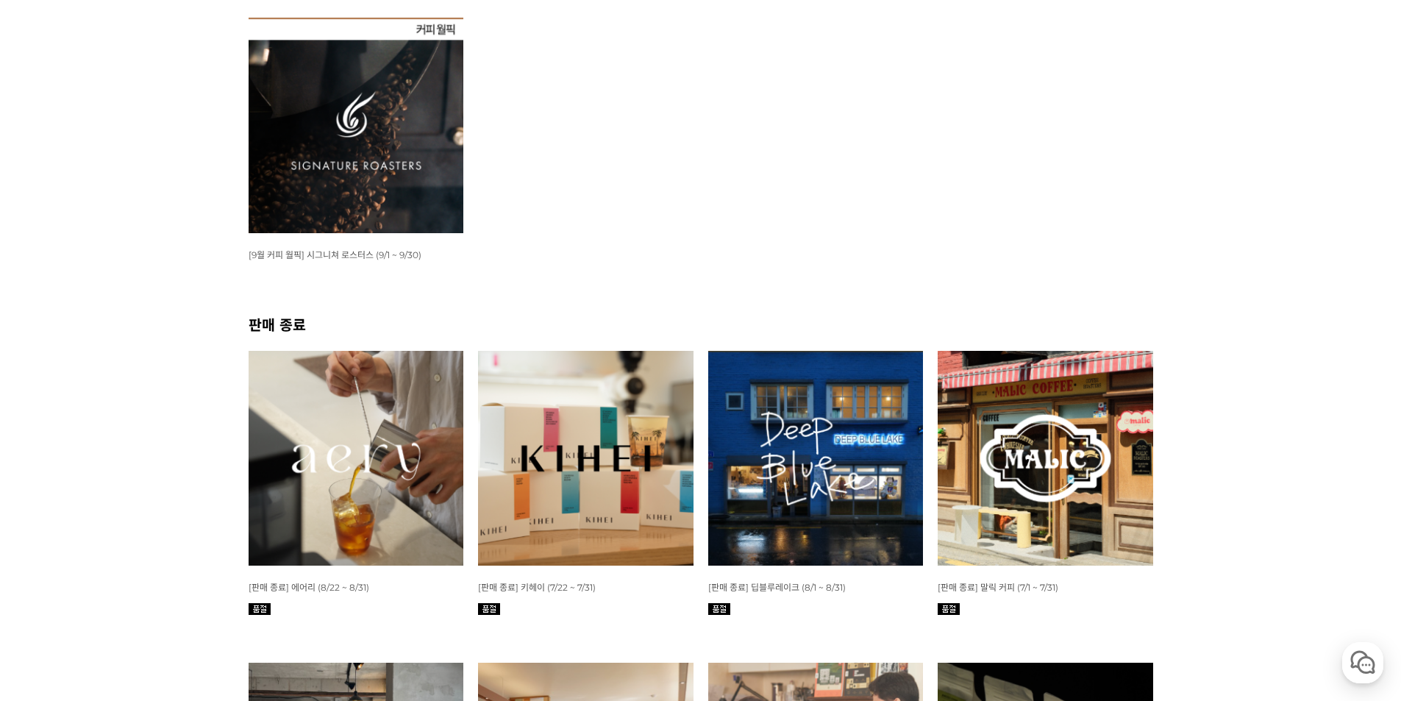
scroll to position [294, 0]
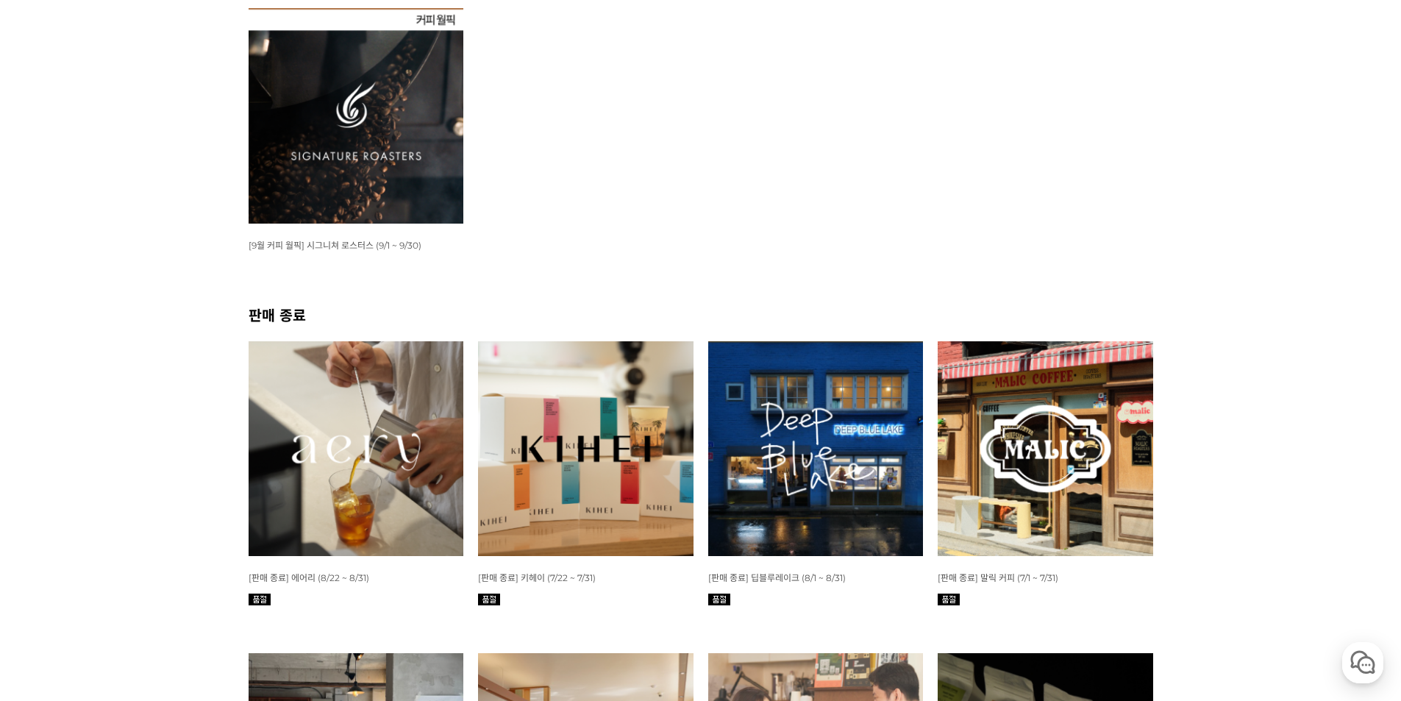
click at [1296, 466] on div "뒤로가기 현재 위치 홈 커피 월픽 커피 월픽 판매 중 WISH ADD OPTION 상품명 : [9월 커피 월픽] 시그니쳐 로스터스 (9/1 ~…" at bounding box center [700, 704] width 1401 height 1730
click at [324, 160] on img at bounding box center [356, 115] width 215 height 215
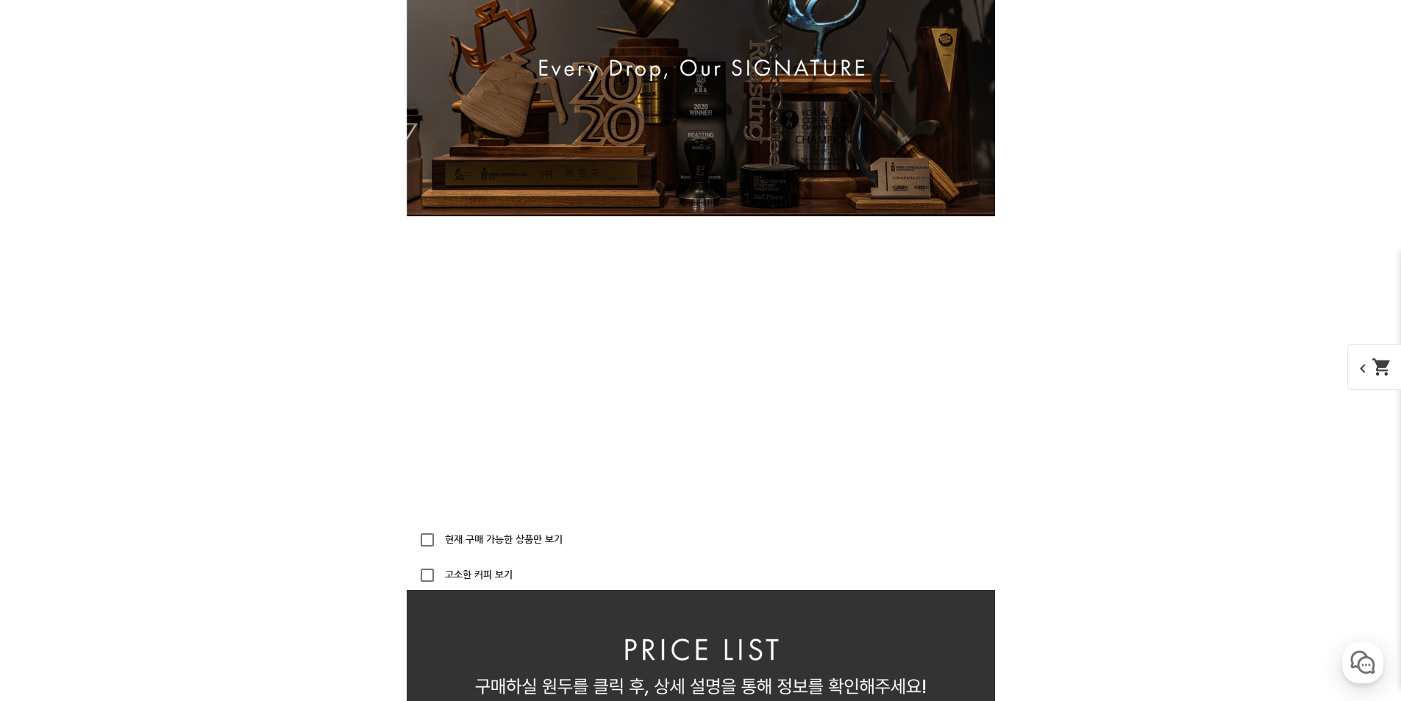
scroll to position [2794, 0]
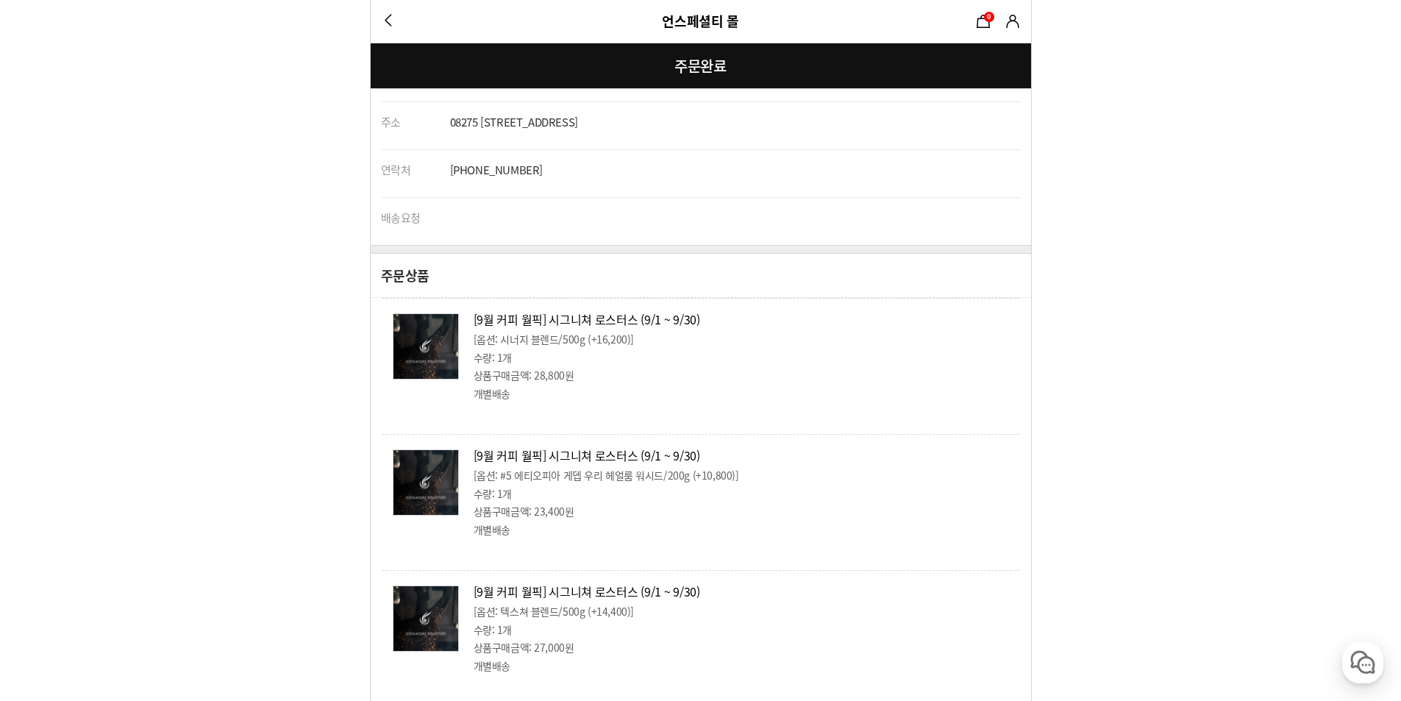
scroll to position [261, 0]
